Goal: Information Seeking & Learning: Learn about a topic

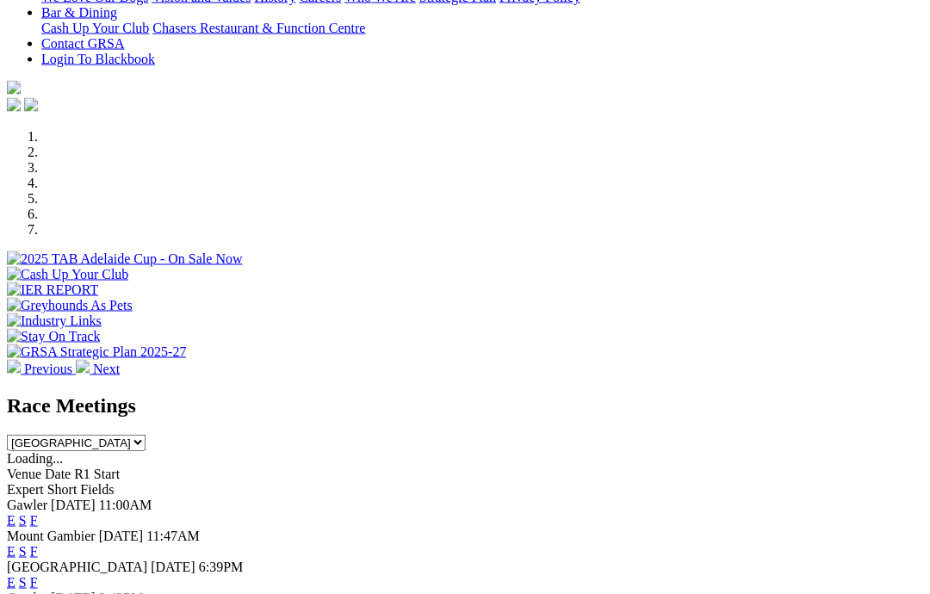
scroll to position [416, 53]
click at [38, 512] on link "F" at bounding box center [34, 519] width 8 height 15
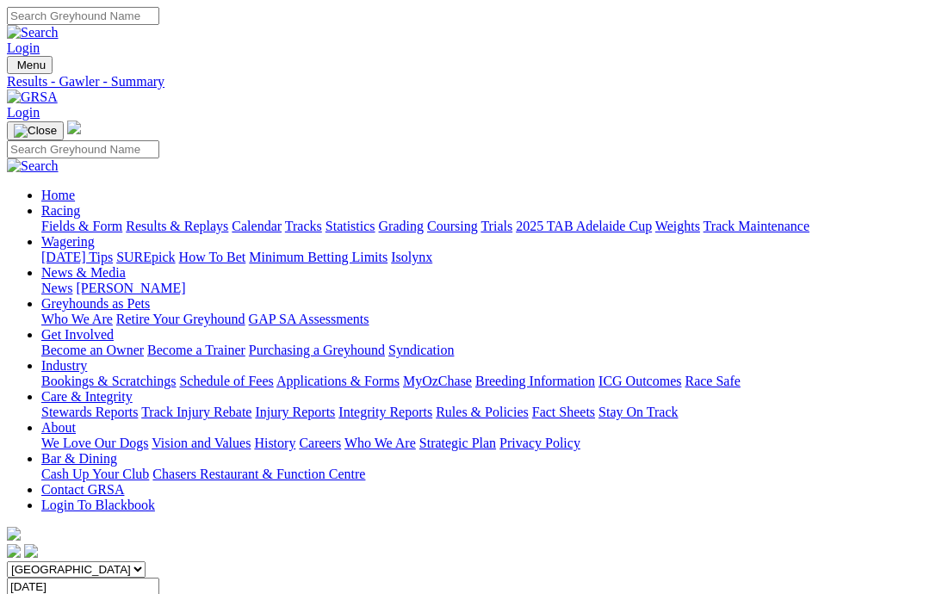
click at [133, 389] on link "Care & Integrity" at bounding box center [86, 396] width 91 height 15
click at [529, 405] on link "Rules & Policies" at bounding box center [482, 412] width 93 height 15
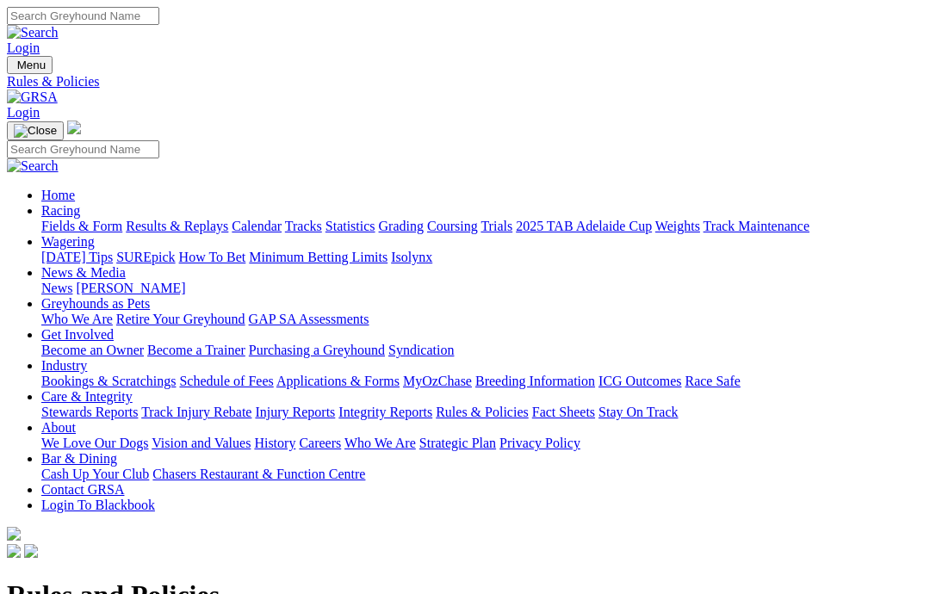
scroll to position [399, 0]
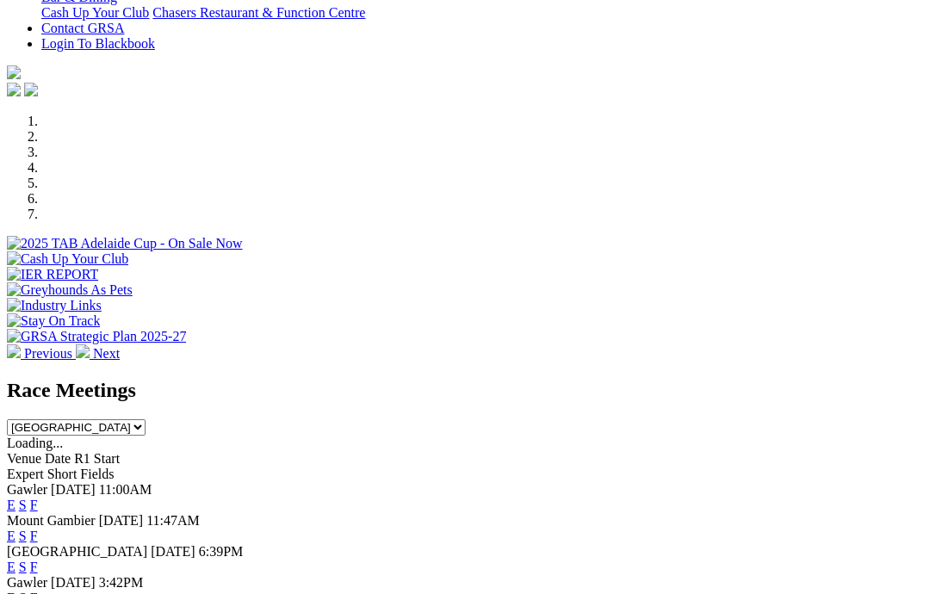
scroll to position [425, 0]
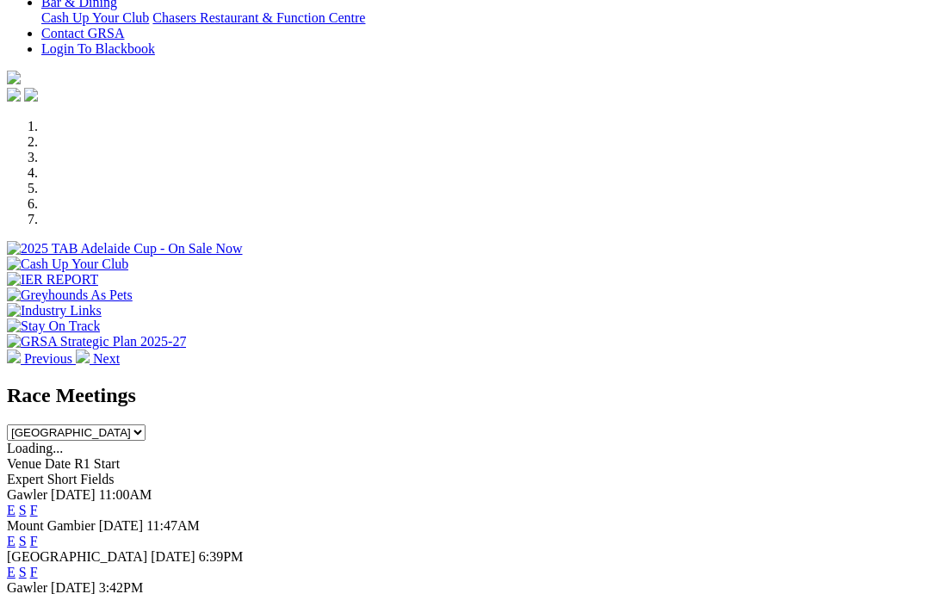
click at [146, 425] on select "South Australia New South Wales Northern Territory Queensland Tasmania Victoria…" at bounding box center [76, 433] width 139 height 16
select select "WA"
click at [38, 503] on link "F" at bounding box center [34, 510] width 8 height 15
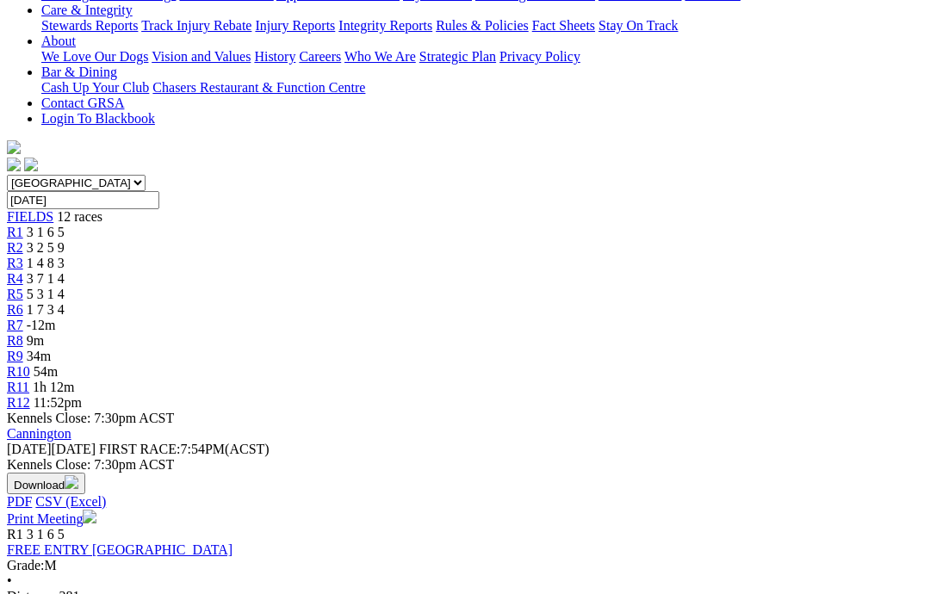
scroll to position [386, 0]
click at [115, 543] on link "FREE ENTRY TABTOUCH PARK" at bounding box center [120, 550] width 226 height 15
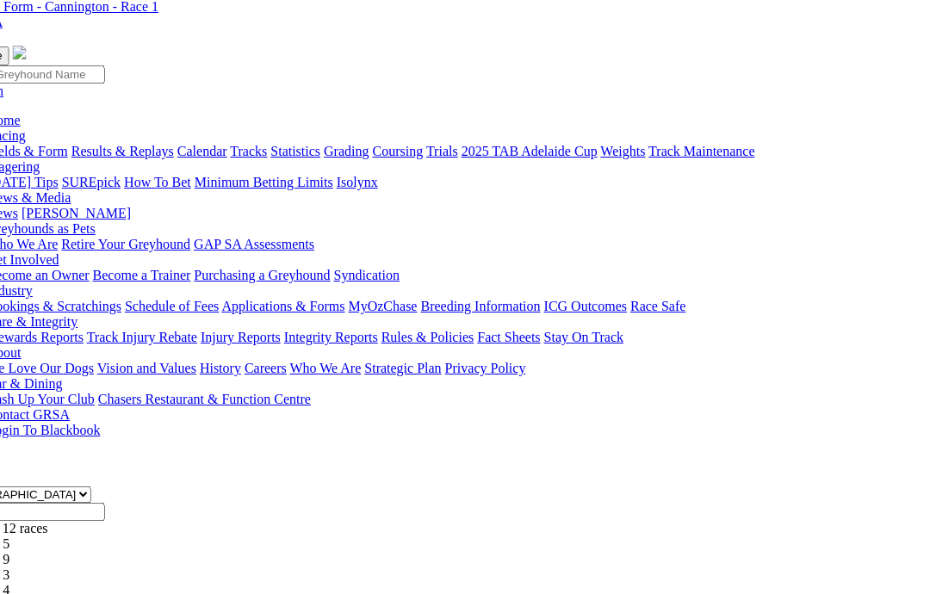
scroll to position [71, 52]
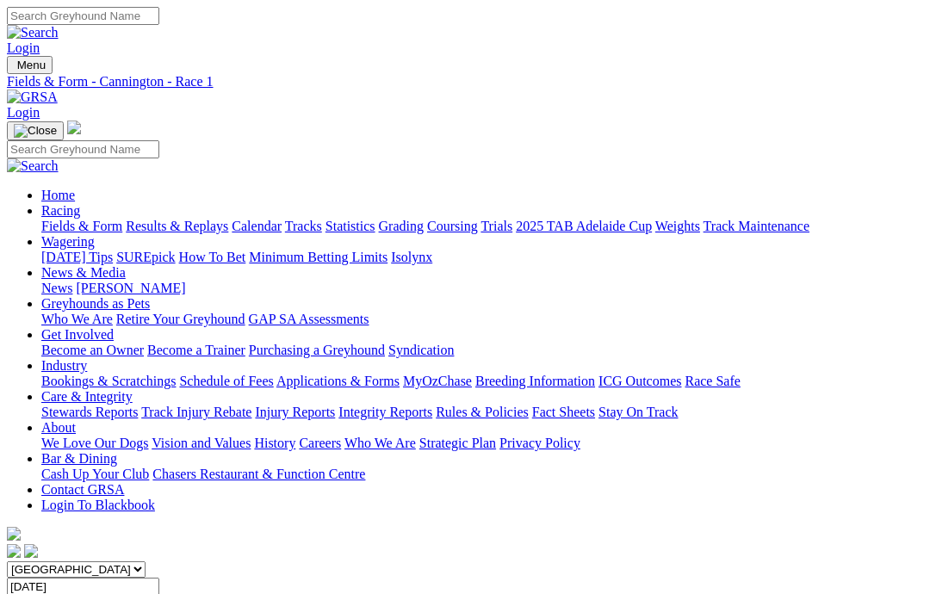
scroll to position [71, 52]
click at [60, 219] on link "Fields & Form" at bounding box center [81, 226] width 81 height 15
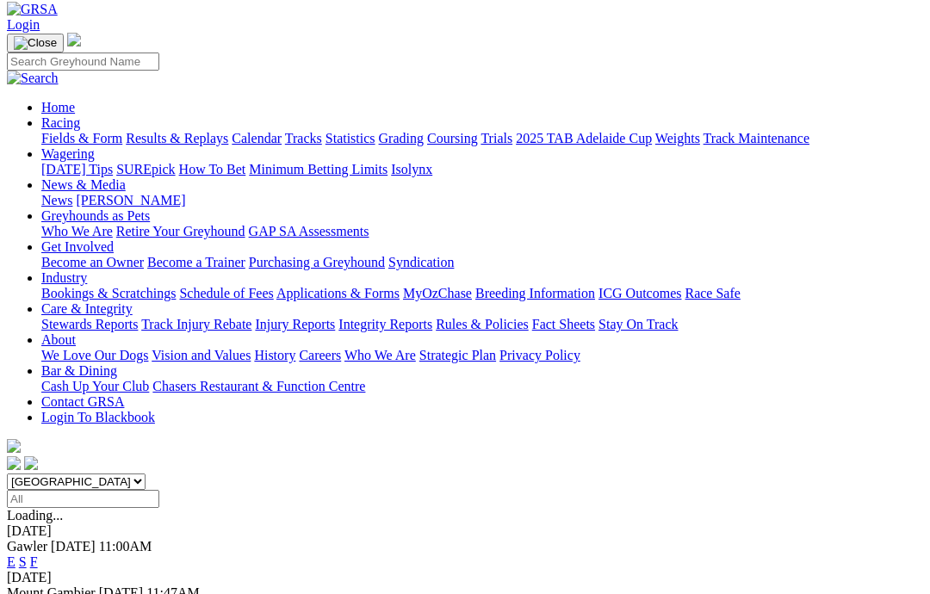
scroll to position [89, 0]
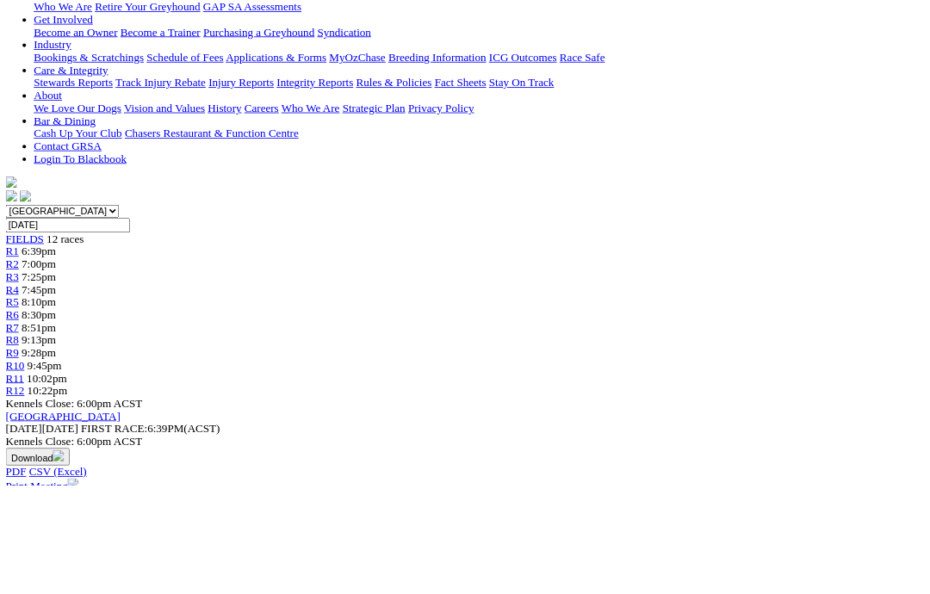
scroll to position [312, 0]
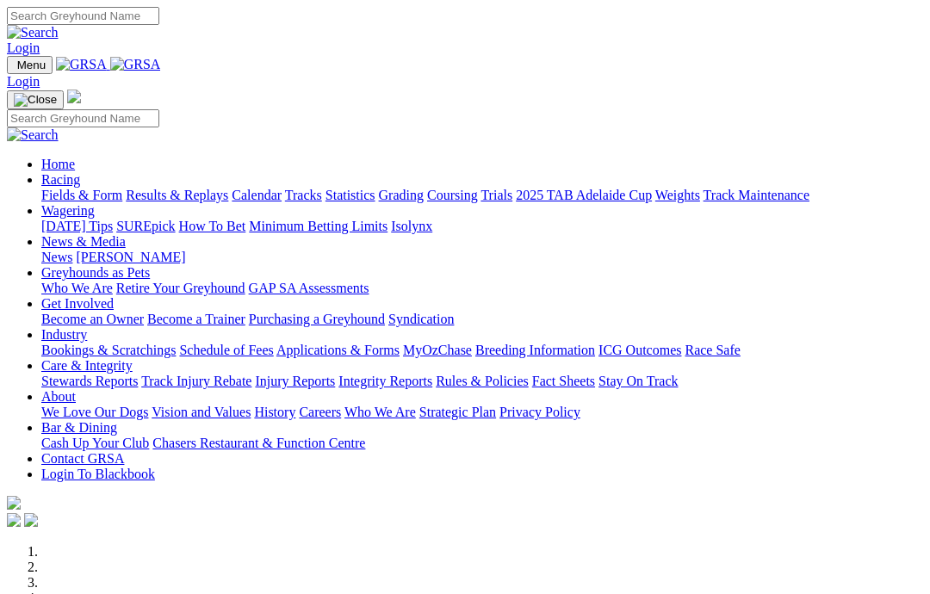
scroll to position [348, 0]
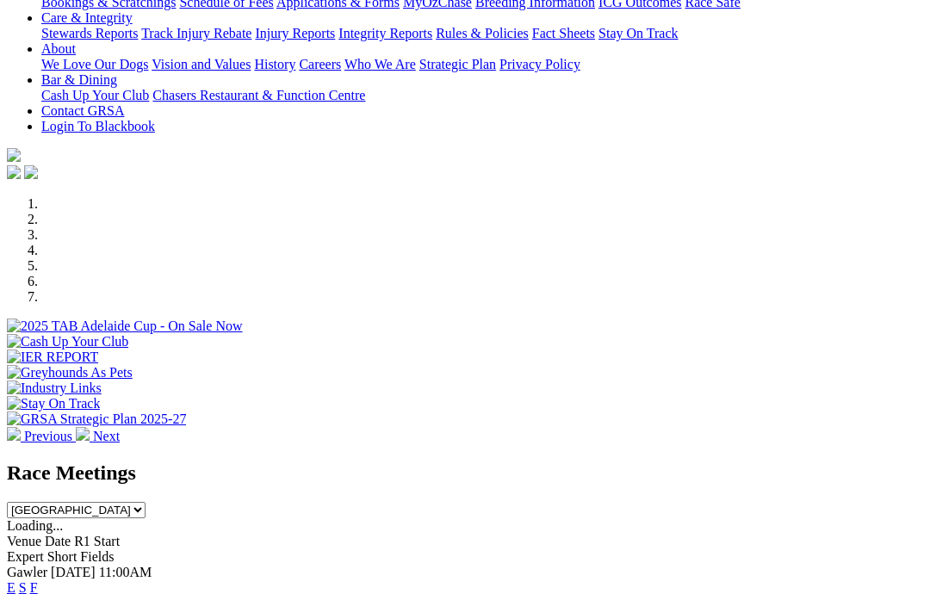
select select "WA"
click at [38, 580] on link "F" at bounding box center [34, 587] width 8 height 15
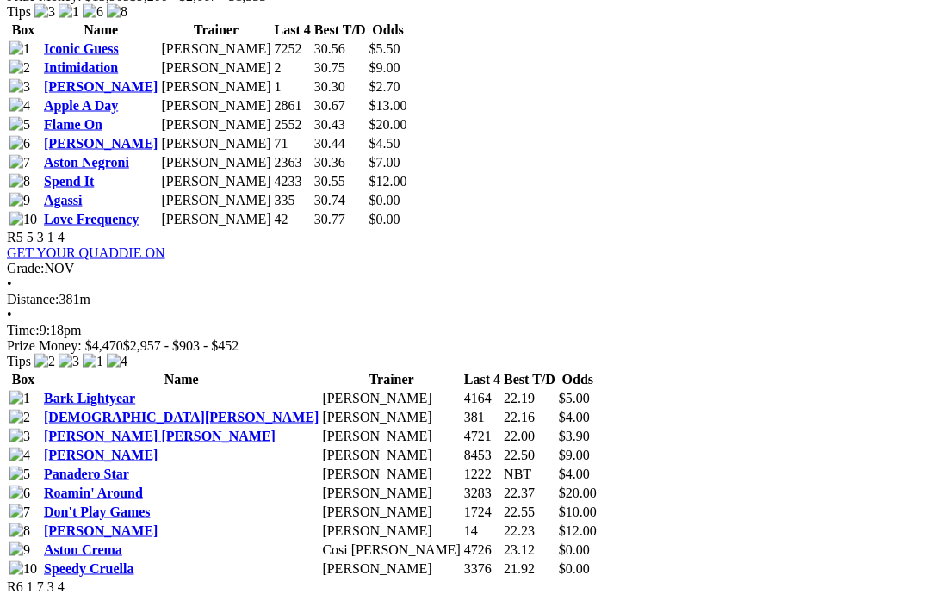
scroll to position [2015, 0]
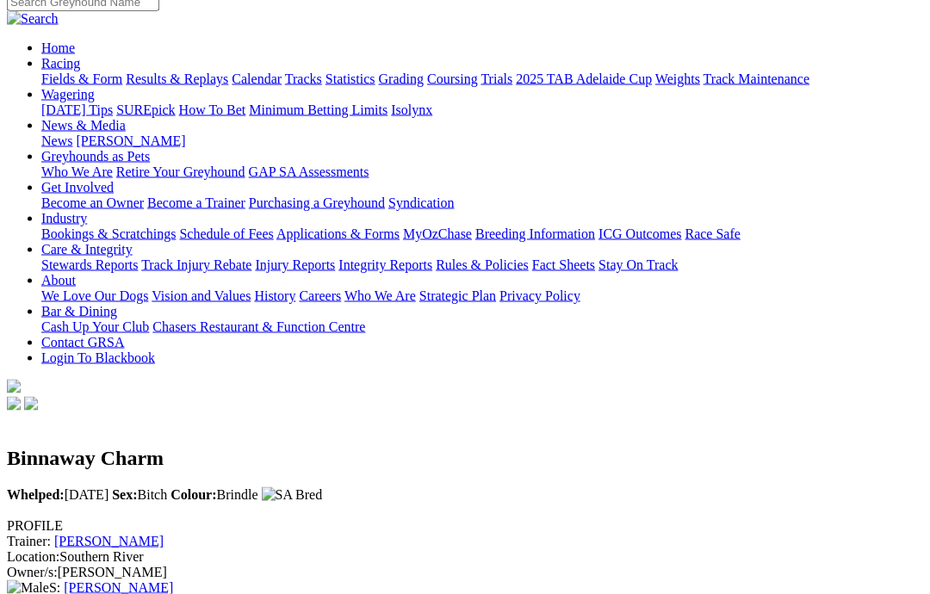
scroll to position [146, 0]
